Goal: Use online tool/utility: Utilize a website feature to perform a specific function

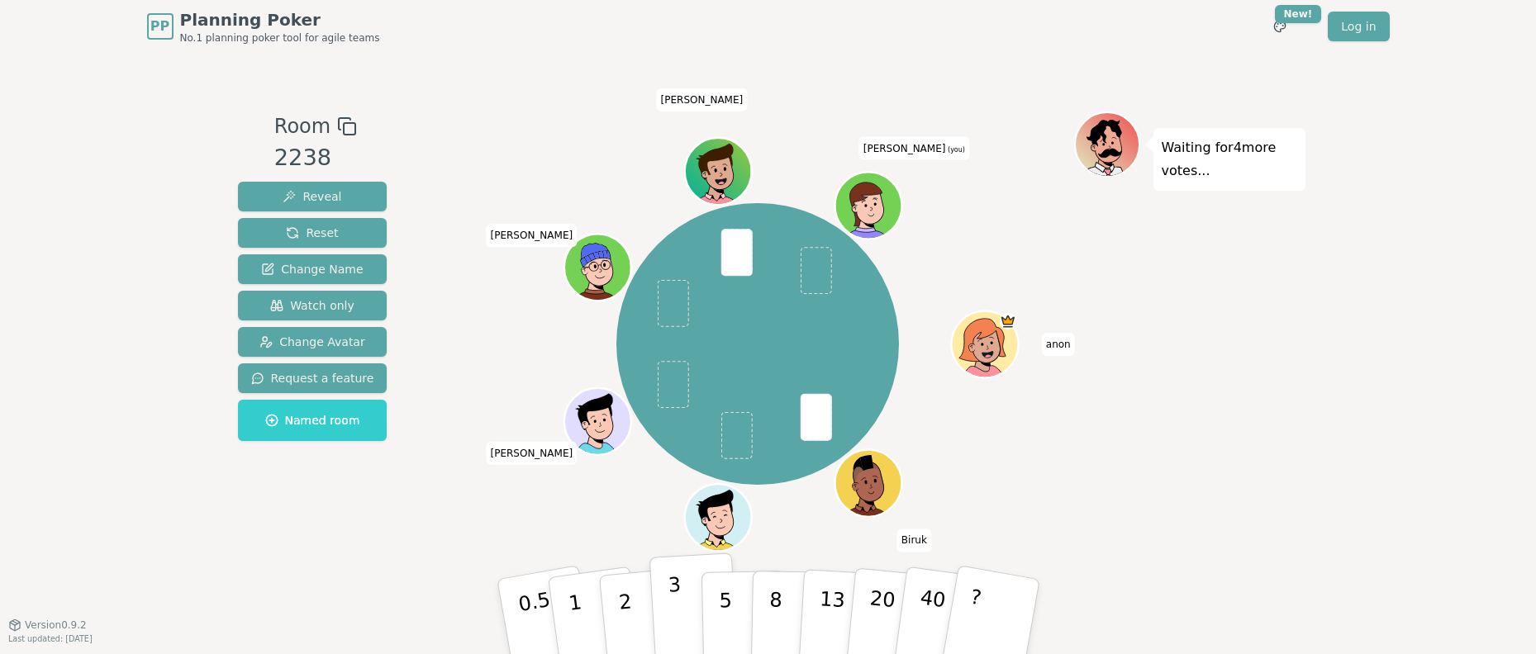
click at [681, 613] on p "3" at bounding box center [676, 618] width 18 height 90
click at [873, 212] on icon at bounding box center [871, 216] width 32 height 10
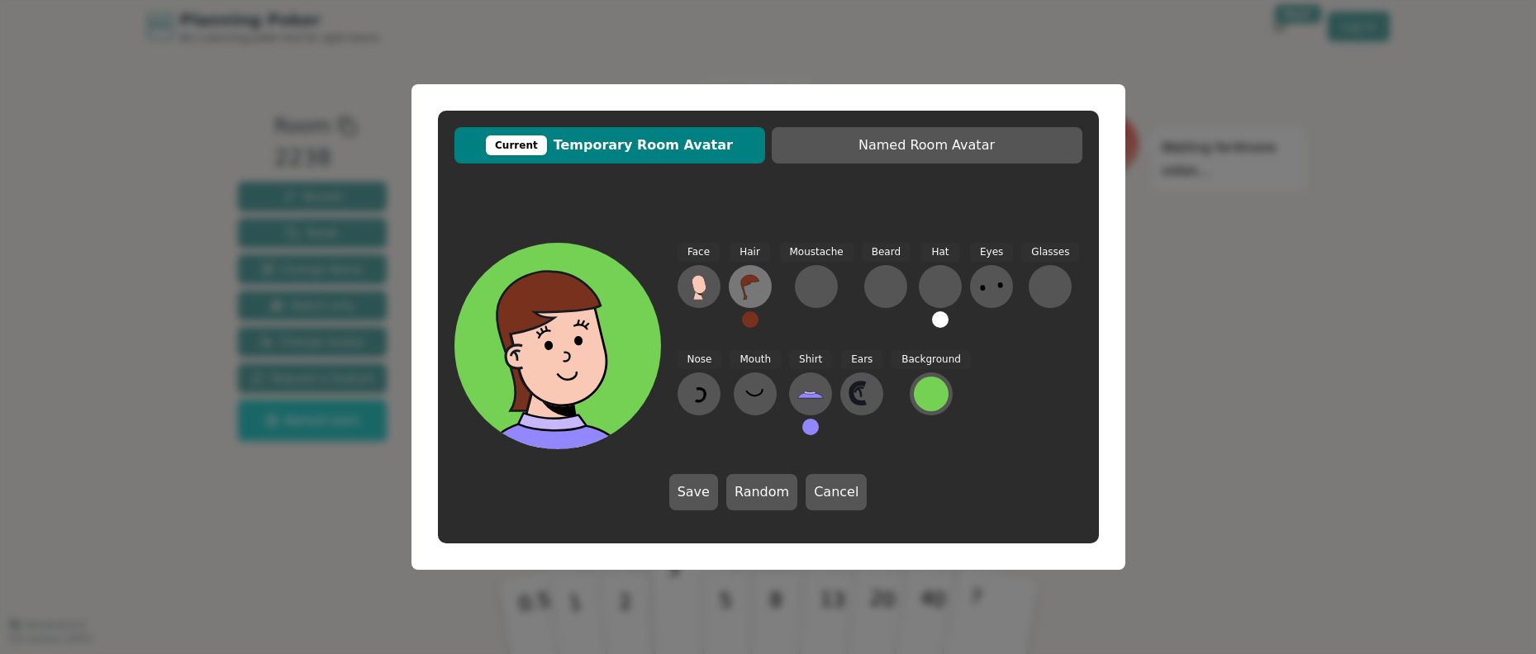
click at [766, 294] on button at bounding box center [750, 286] width 43 height 43
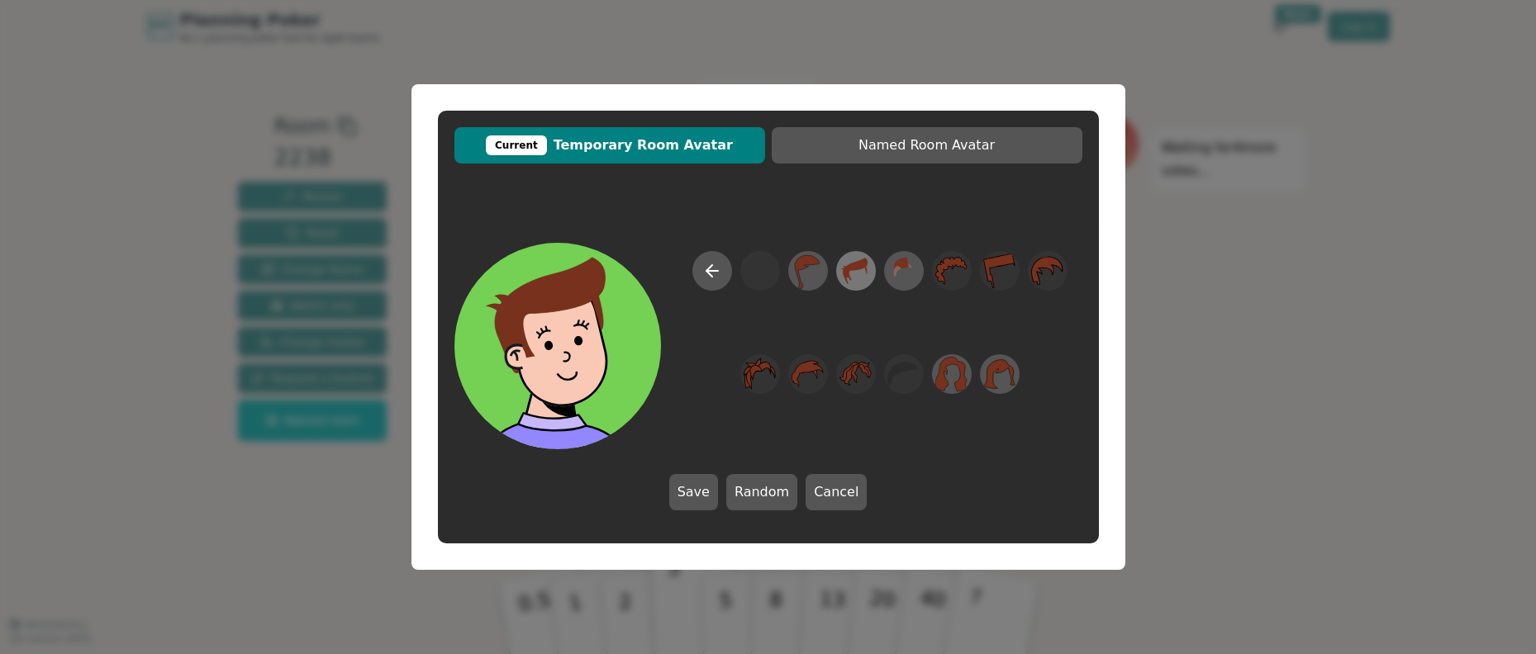
click at [851, 278] on icon at bounding box center [848, 275] width 7 height 10
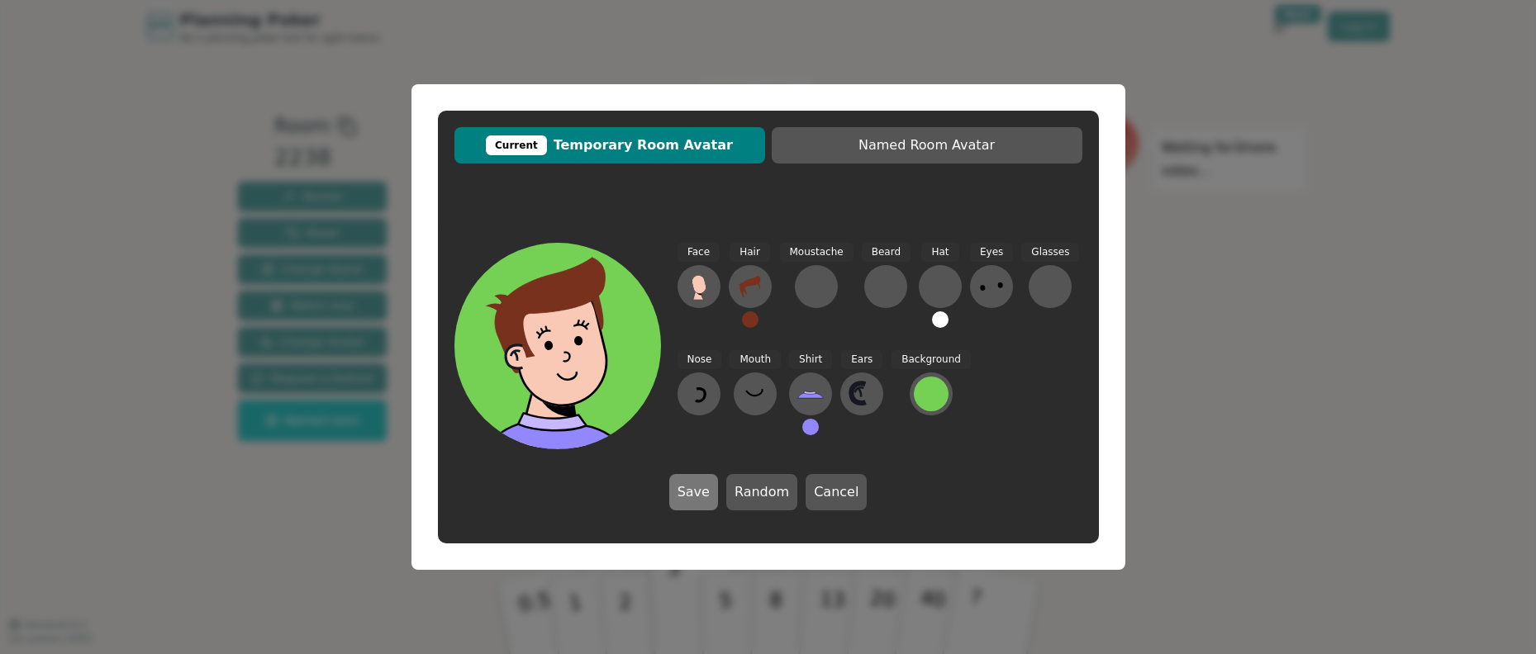
click at [695, 496] on button "Save" at bounding box center [693, 492] width 49 height 36
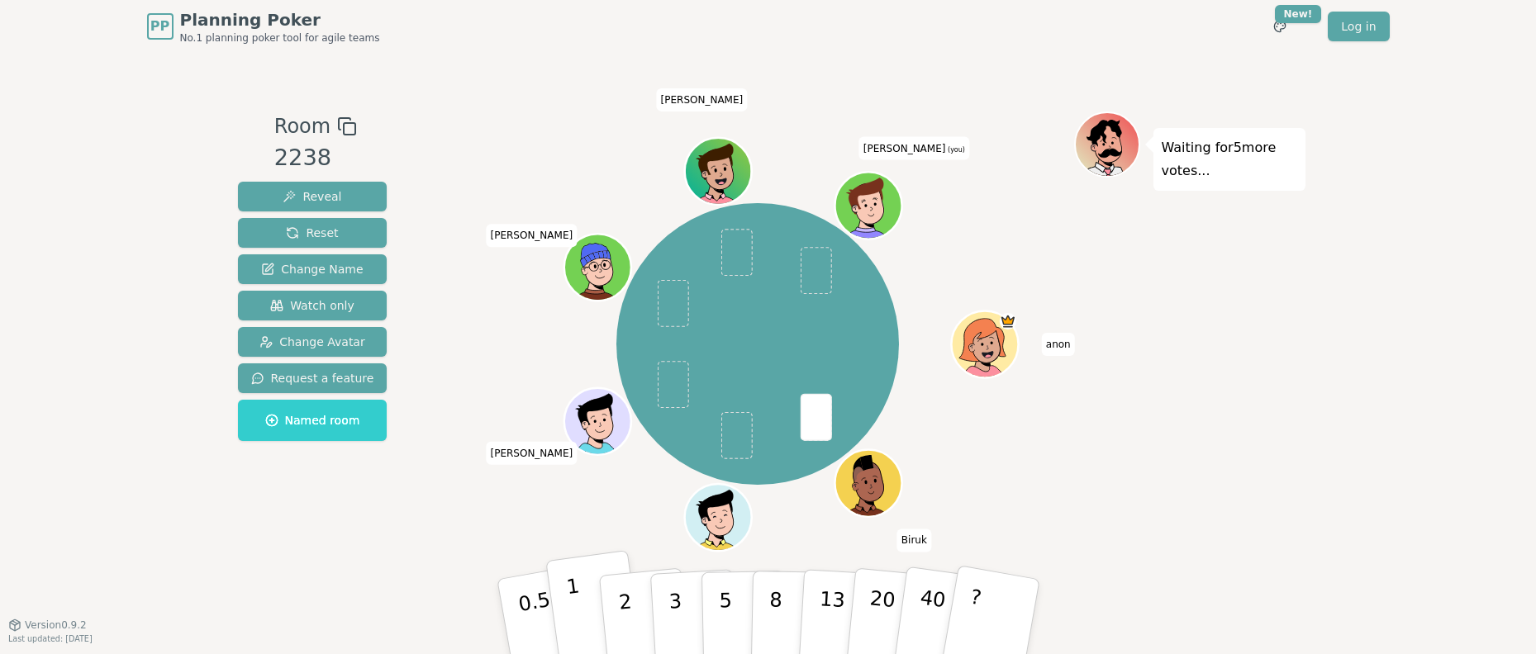
click at [569, 597] on p "1" at bounding box center [576, 619] width 25 height 90
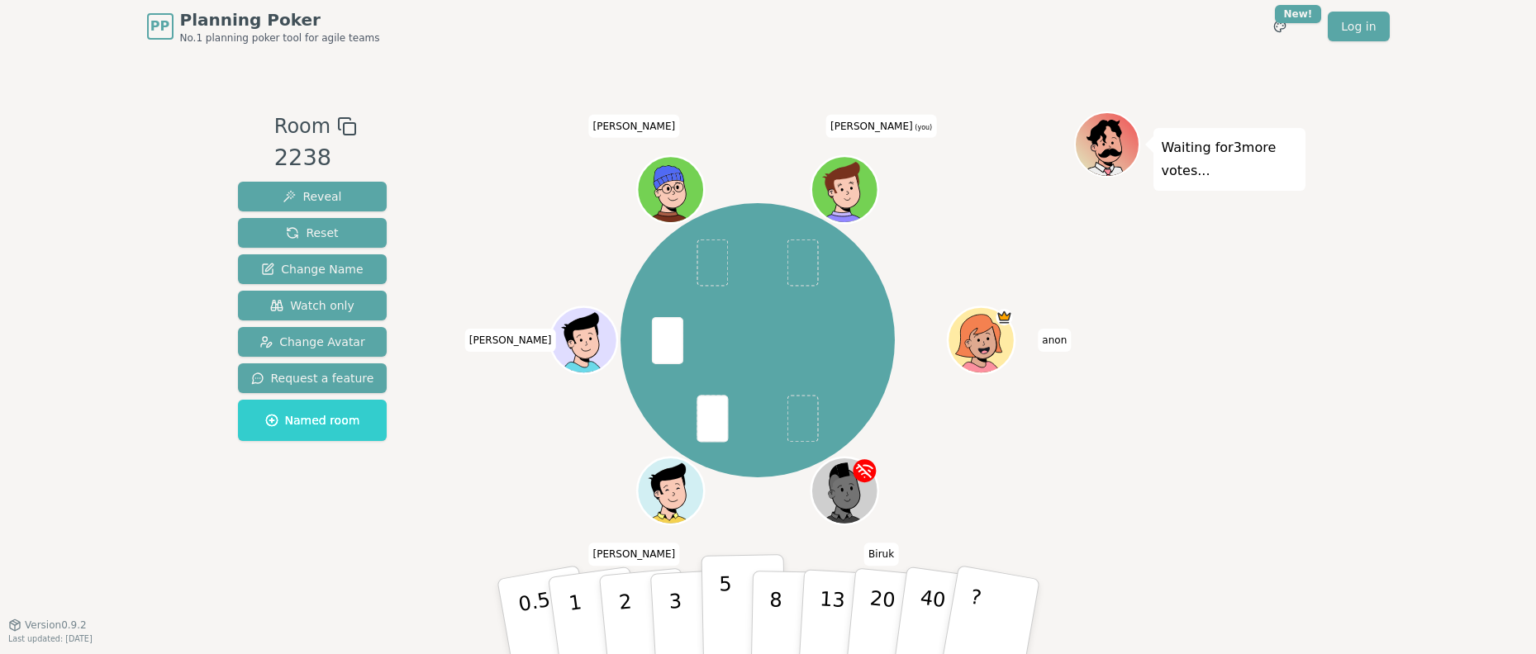
click at [722, 594] on p "5" at bounding box center [725, 617] width 14 height 89
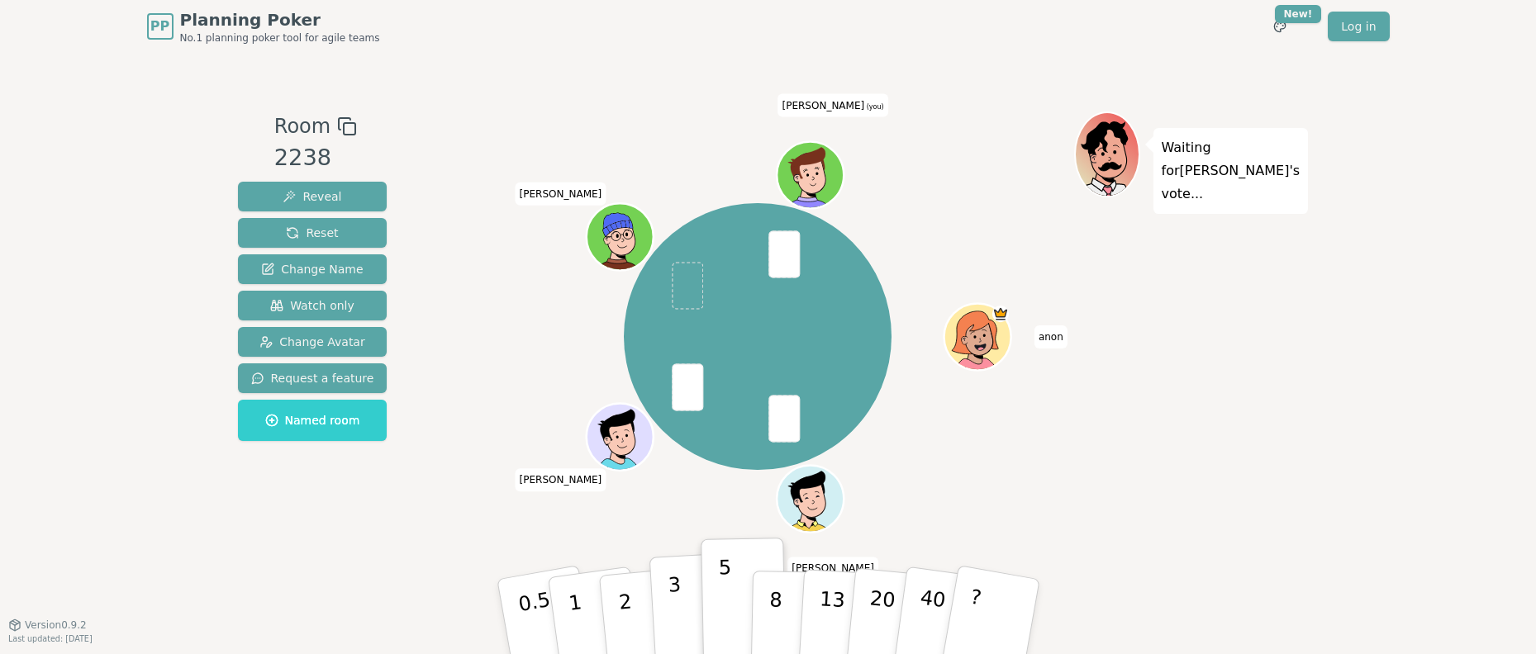
click at [678, 603] on p "3" at bounding box center [676, 618] width 18 height 90
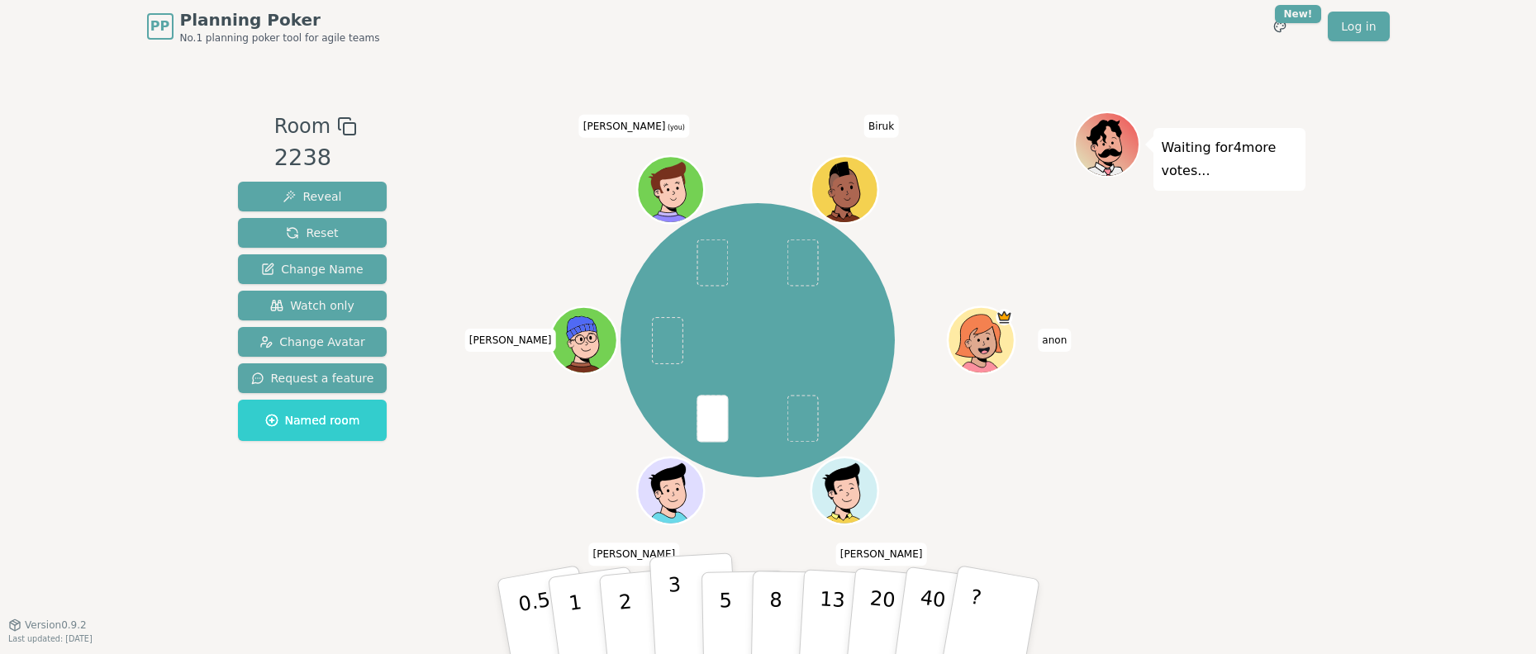
click at [676, 602] on p "3" at bounding box center [676, 618] width 18 height 90
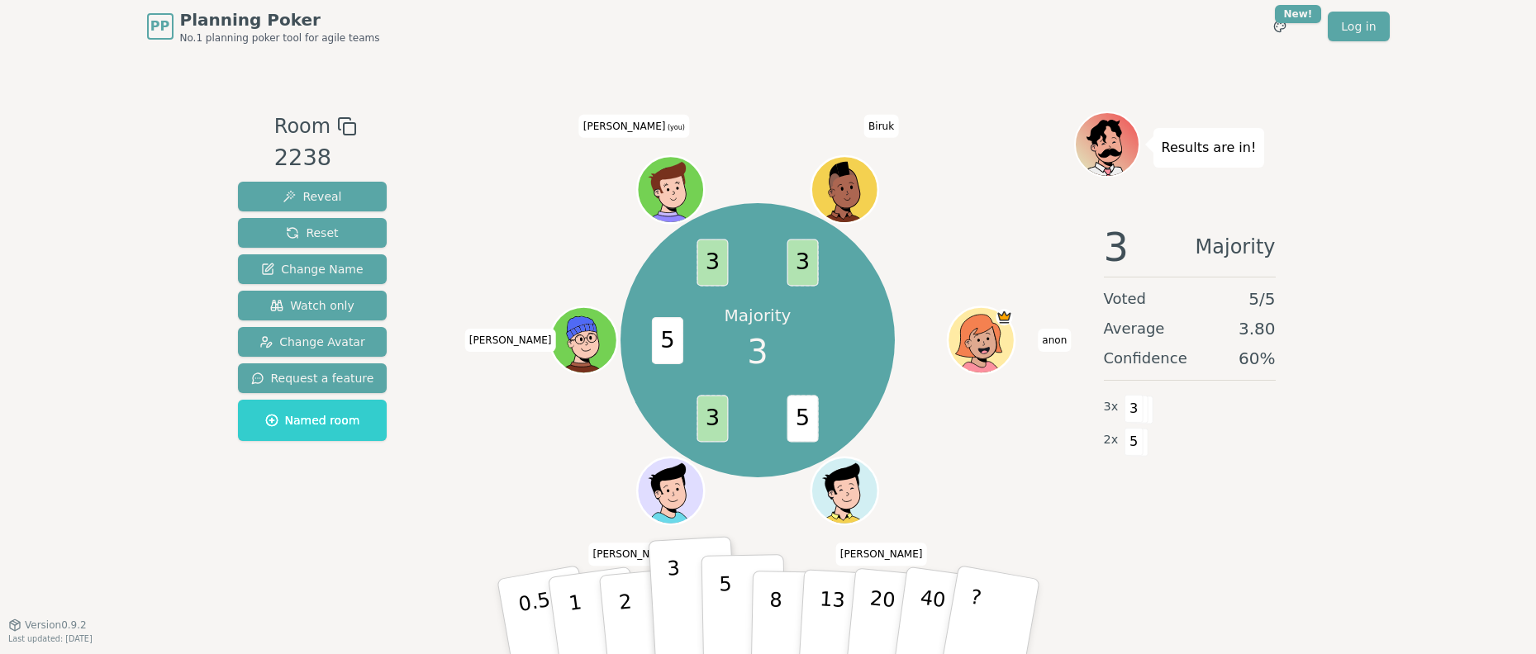
click at [727, 600] on p "5" at bounding box center [725, 617] width 14 height 89
